Goal: Download file/media

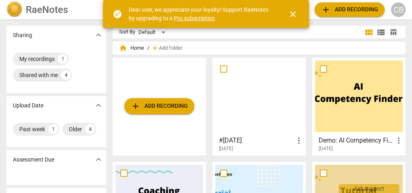
click at [278, 108] on div at bounding box center [259, 95] width 88 height 71
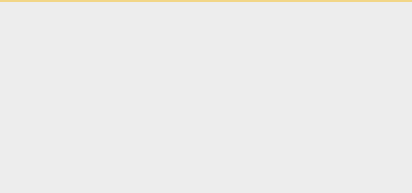
click at [278, 2] on html "check_circle Dear user, we appreciate your loyalty! Support RaeNotes by upgradi…" at bounding box center [206, 1] width 412 height 2
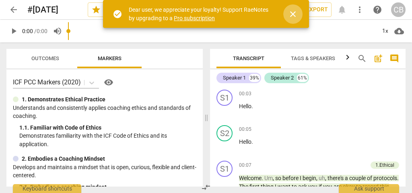
click at [293, 12] on span "close" at bounding box center [293, 14] width 10 height 10
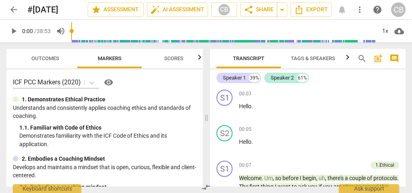
click at [50, 58] on span "Outcomes" at bounding box center [45, 58] width 28 height 6
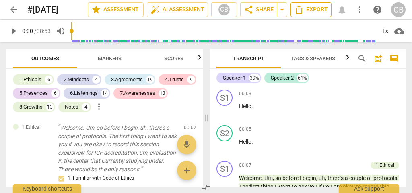
click at [319, 9] on span "Export" at bounding box center [311, 10] width 34 height 10
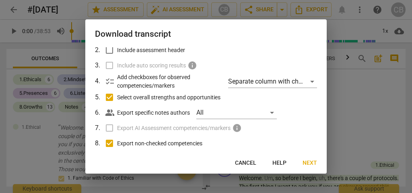
scroll to position [45, 0]
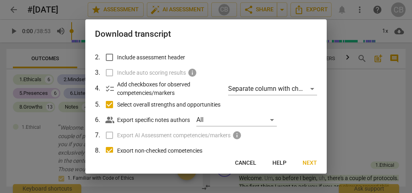
click at [110, 58] on input "Include assessment header" at bounding box center [109, 57] width 15 height 15
checkbox input "true"
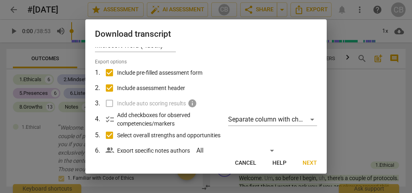
scroll to position [0, 0]
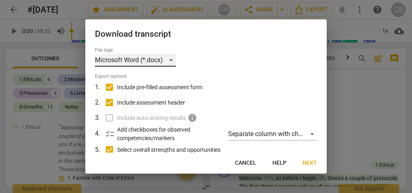
click at [173, 60] on div "Microsoft Word (*.docx)" at bounding box center [135, 60] width 81 height 13
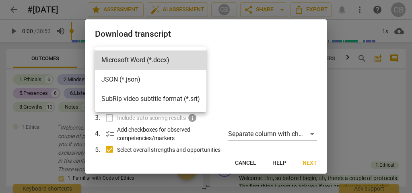
click at [223, 64] on div at bounding box center [206, 96] width 412 height 193
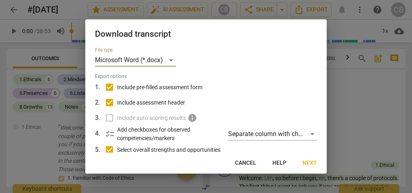
click at [309, 163] on span "Next" at bounding box center [310, 163] width 15 height 8
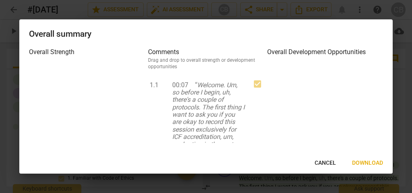
click at [369, 162] on span "Download" at bounding box center [367, 163] width 31 height 8
